Goal: Task Accomplishment & Management: Use online tool/utility

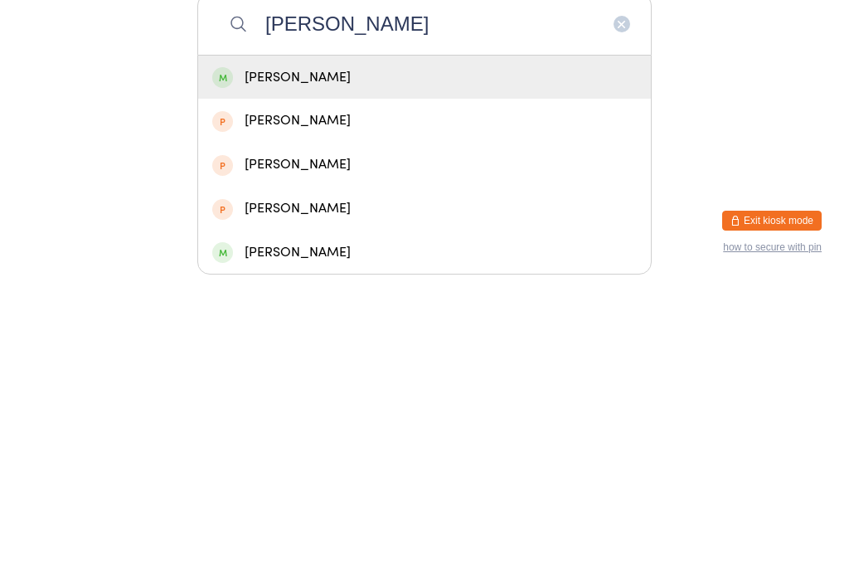
type input "[PERSON_NAME]"
click at [370, 365] on div "[PERSON_NAME]" at bounding box center [424, 376] width 425 height 22
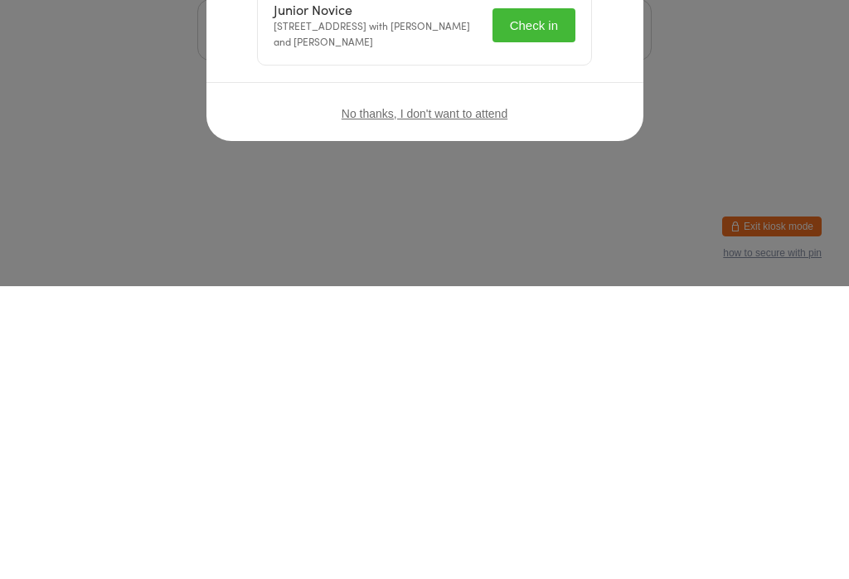
click at [544, 304] on button "Check in" at bounding box center [534, 318] width 83 height 34
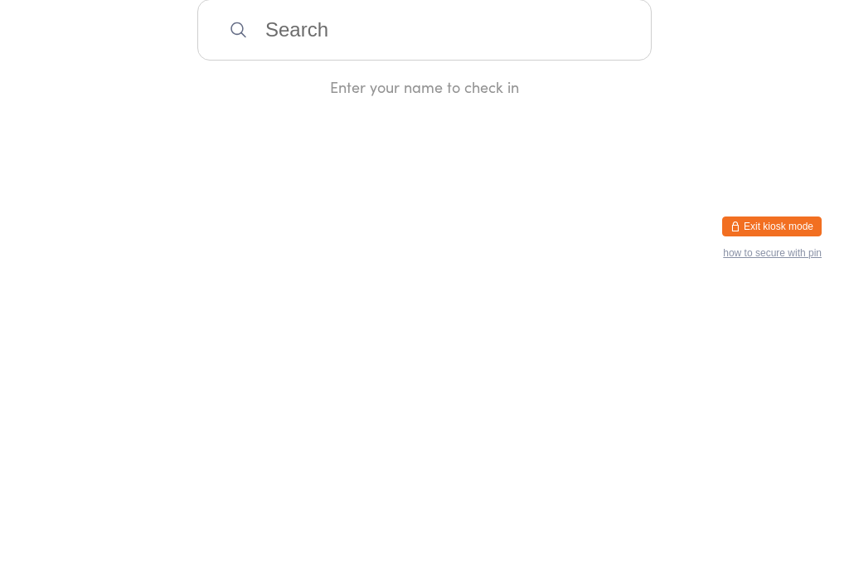
click at [789, 42] on link "Check Out" at bounding box center [783, 41] width 76 height 27
click at [449, 377] on div "Enter your name to check out" at bounding box center [424, 379] width 454 height 21
click at [494, 335] on input "search" at bounding box center [424, 322] width 454 height 61
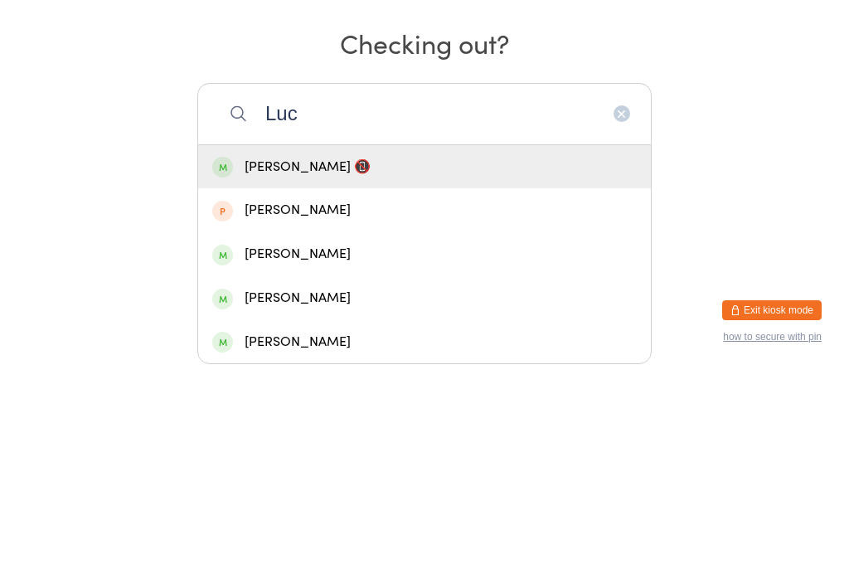
type input "Luc"
click at [356, 365] on div "[PERSON_NAME] 📵" at bounding box center [424, 376] width 425 height 22
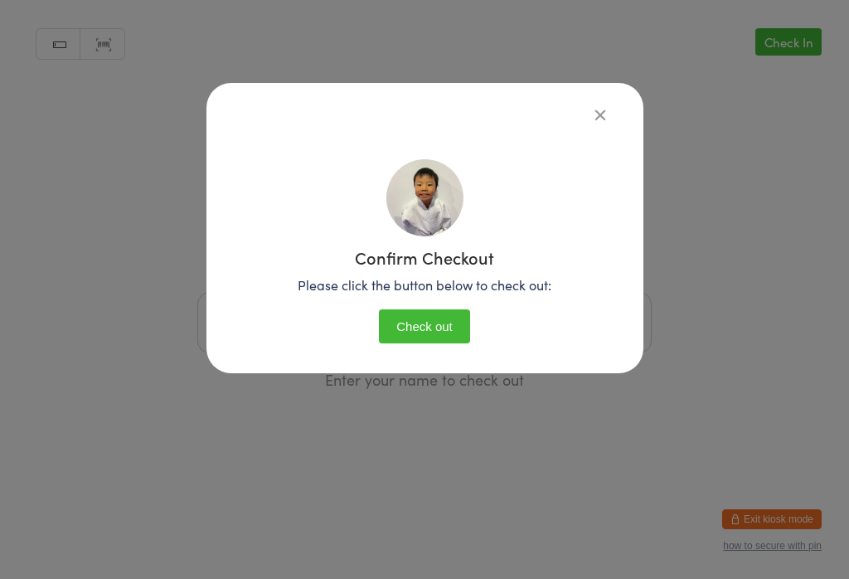
click at [419, 332] on button "Check out" at bounding box center [424, 326] width 91 height 34
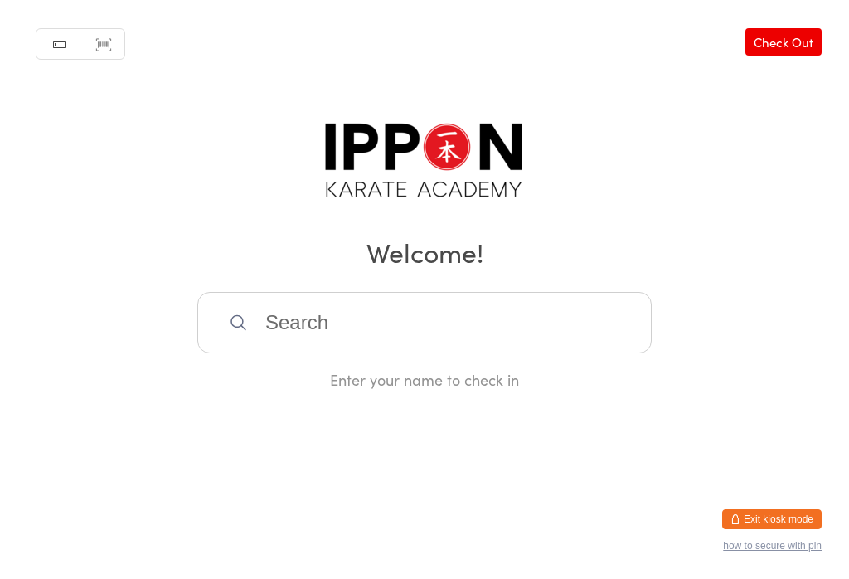
click at [295, 337] on input "search" at bounding box center [424, 322] width 454 height 61
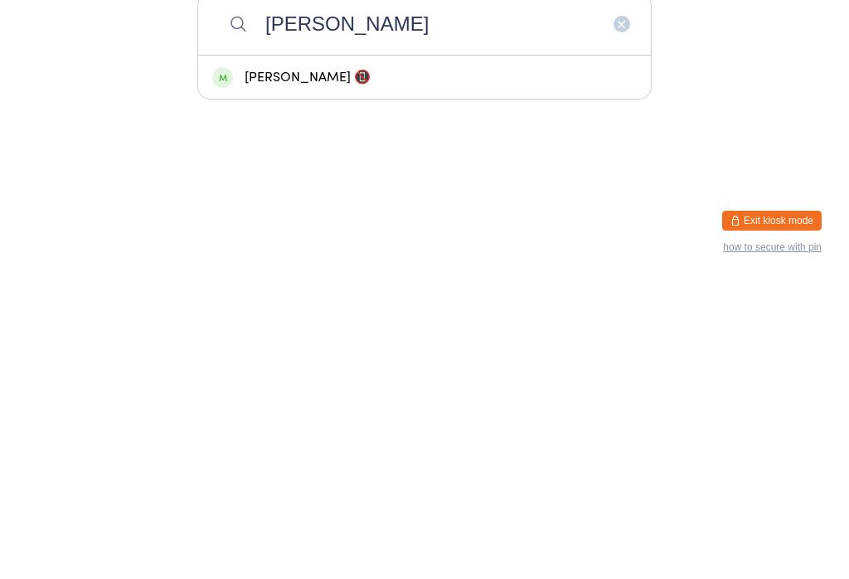
type input "[PERSON_NAME]"
click at [277, 365] on div "[PERSON_NAME] 📵" at bounding box center [424, 376] width 425 height 22
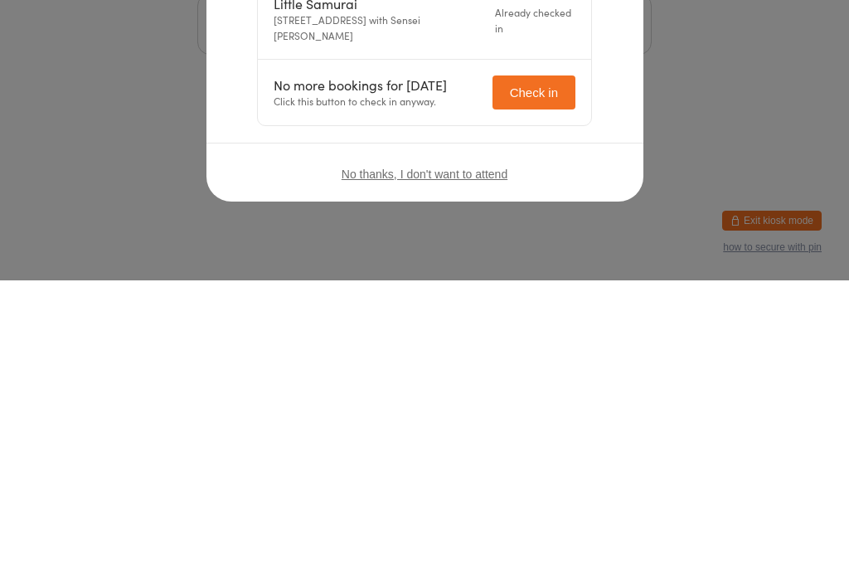
click at [504, 408] on button "Check in" at bounding box center [534, 391] width 83 height 34
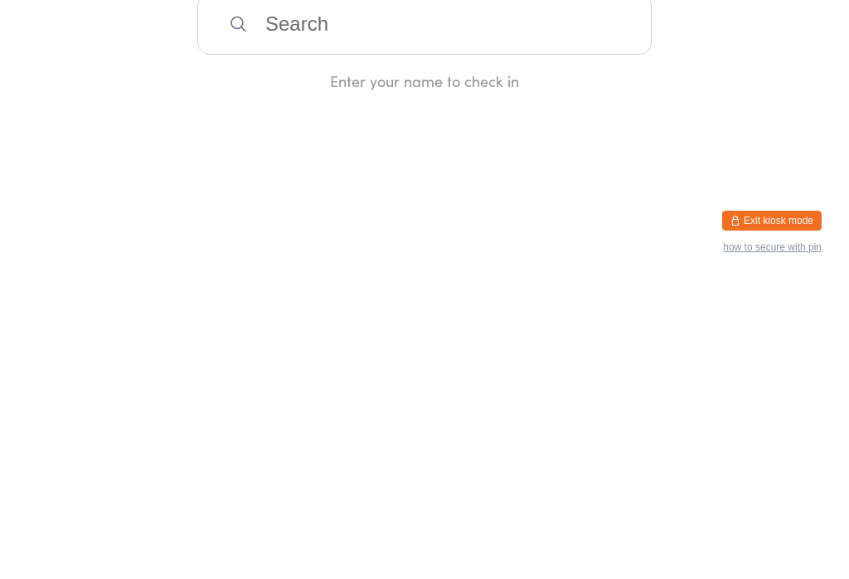
click at [511, 424] on html "You have now entered Kiosk Mode. Members will be able to check themselves in us…" at bounding box center [424, 289] width 849 height 579
click at [747, 48] on div "Checked in successfully." at bounding box center [701, 47] width 253 height 38
click at [770, 61] on div "Checked in successfully." at bounding box center [701, 47] width 253 height 38
click at [791, 48] on button "button" at bounding box center [809, 48] width 36 height 38
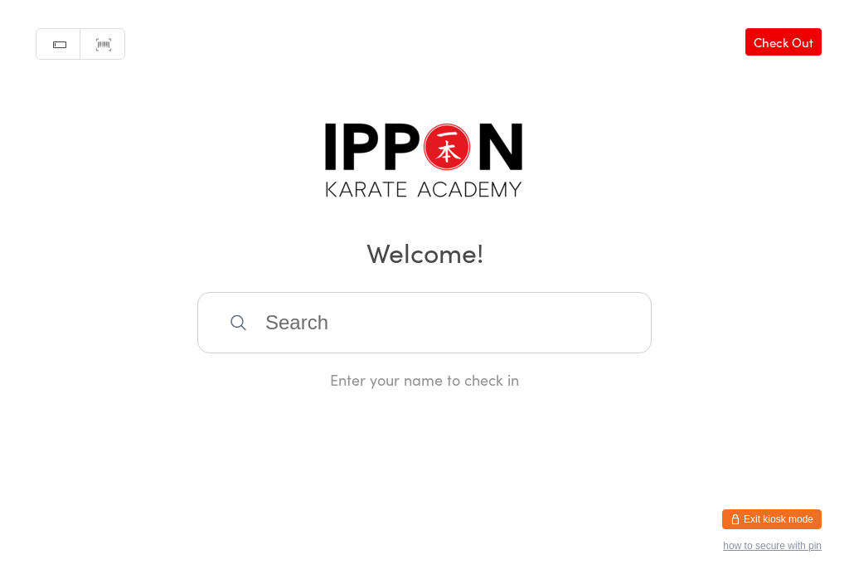
click at [797, 44] on link "Check Out" at bounding box center [783, 41] width 76 height 27
click at [791, 41] on link "Check In" at bounding box center [788, 41] width 66 height 27
click at [784, 49] on link "Check Out" at bounding box center [783, 41] width 76 height 27
click at [329, 333] on input "search" at bounding box center [424, 322] width 454 height 61
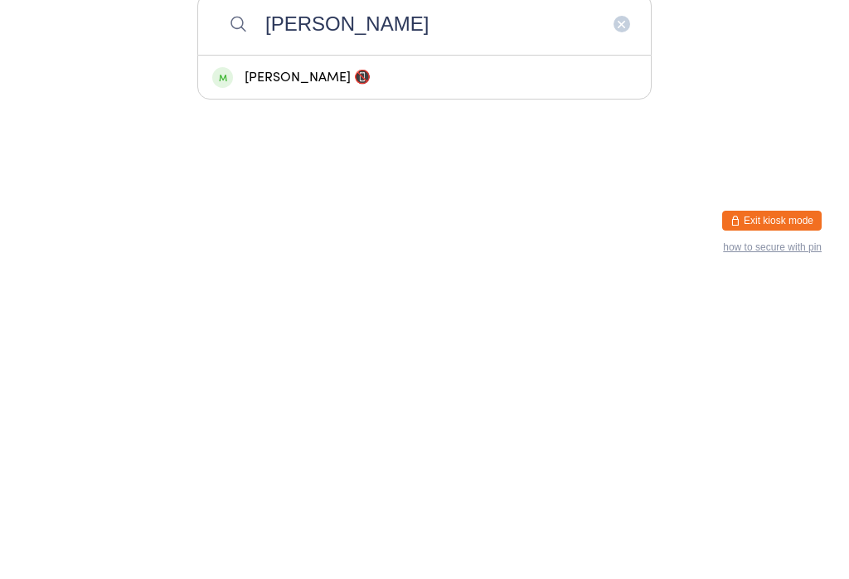
type input "[PERSON_NAME]"
click at [357, 365] on div "[PERSON_NAME] 📵" at bounding box center [424, 376] width 425 height 22
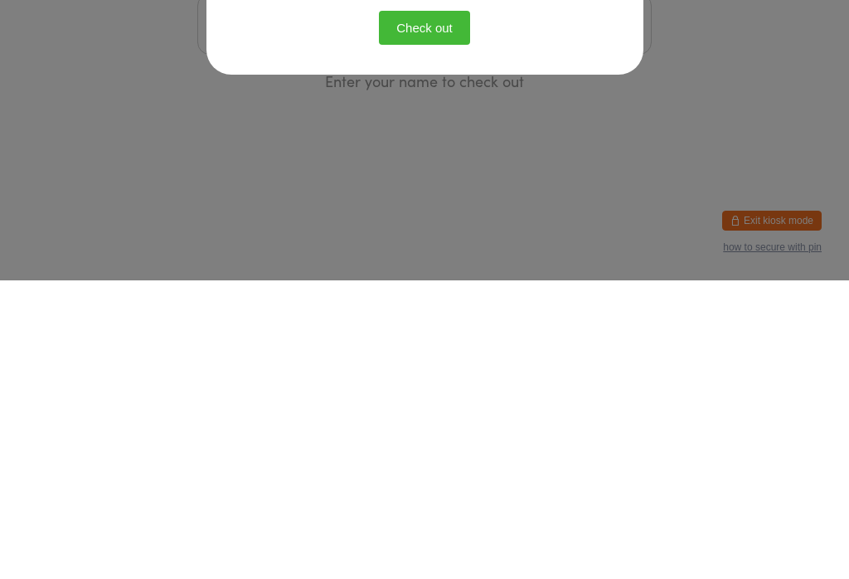
click at [427, 323] on button "Check out" at bounding box center [424, 326] width 91 height 34
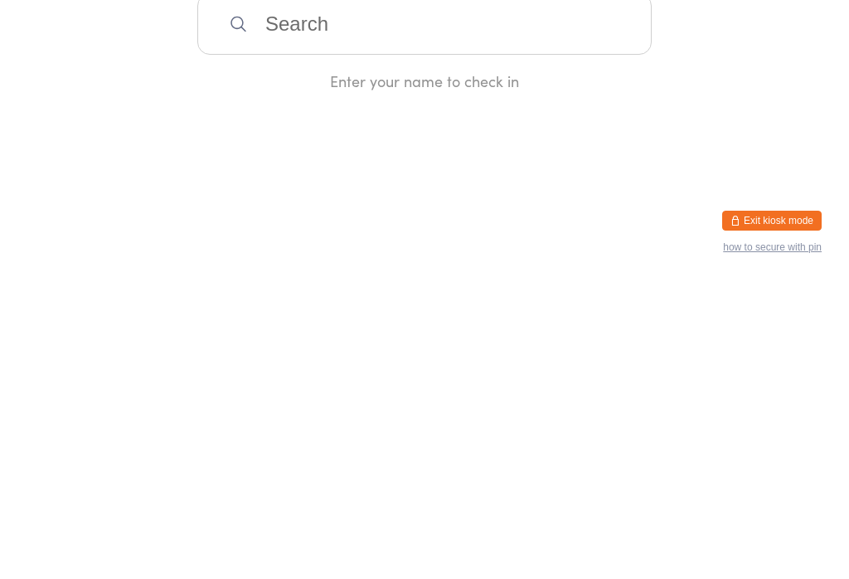
click at [760, 57] on div "Checked out successfully." at bounding box center [701, 47] width 253 height 38
click at [809, 37] on icon "button" at bounding box center [809, 46] width 20 height 21
